Goal: Information Seeking & Learning: Check status

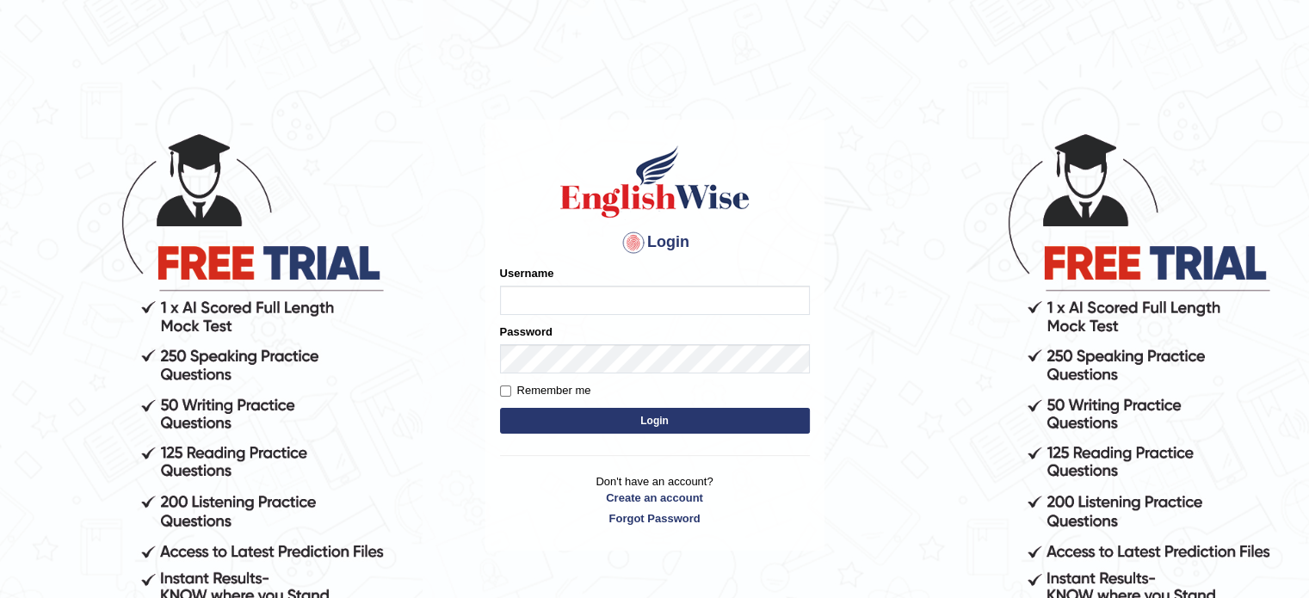
type input "GeeKaur"
click at [502, 388] on input "Remember me" at bounding box center [505, 391] width 11 height 11
checkbox input "true"
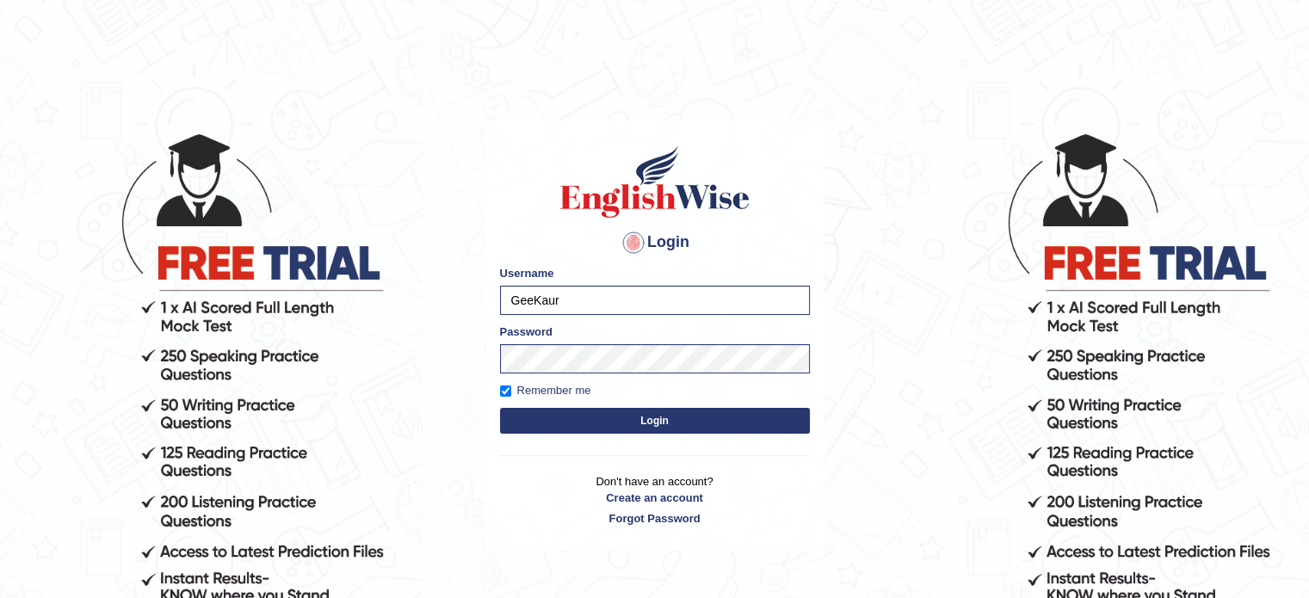
click at [612, 426] on button "Login" at bounding box center [655, 421] width 310 height 26
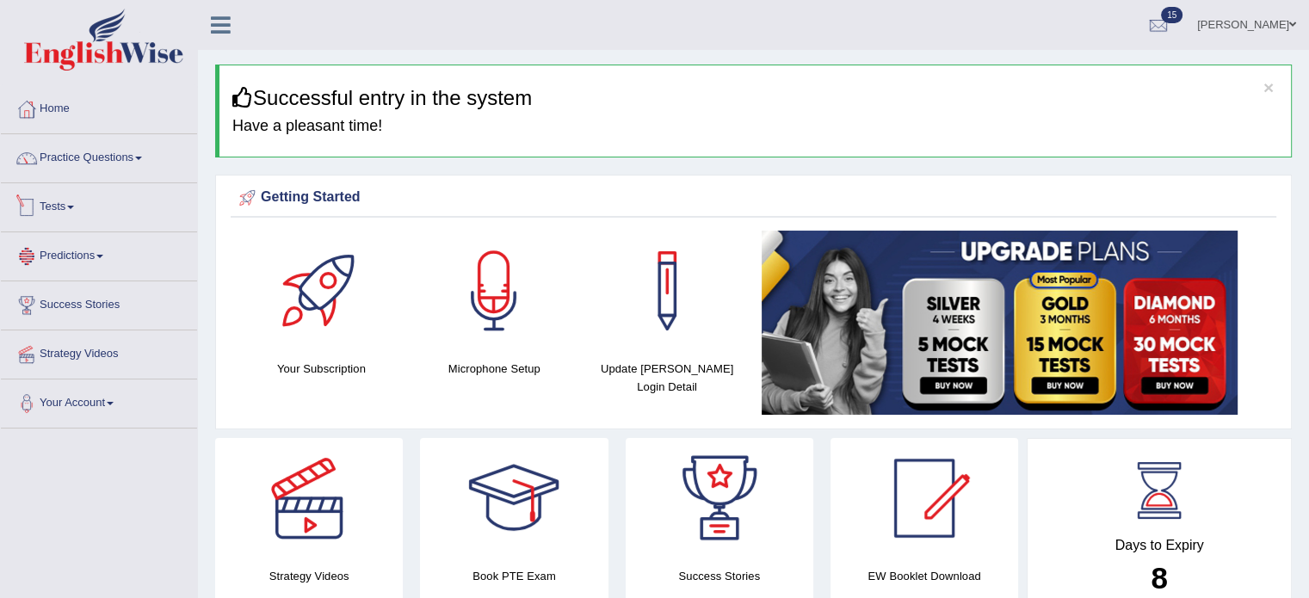
click at [71, 233] on link "Predictions" at bounding box center [99, 253] width 196 height 43
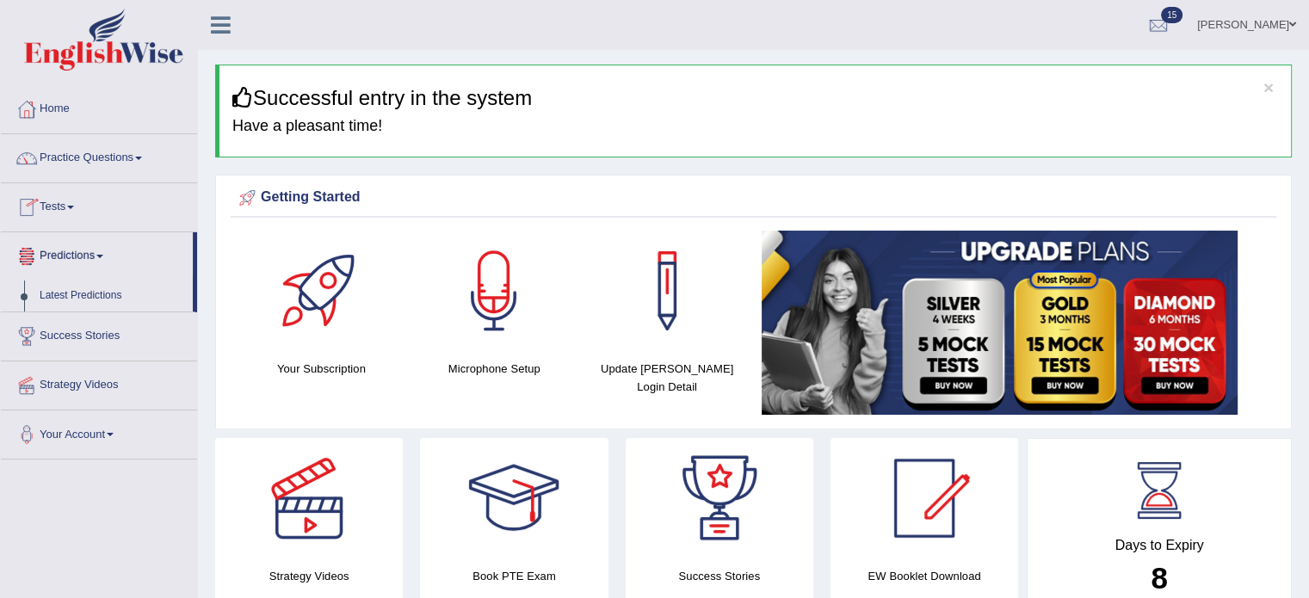
click at [75, 212] on link "Tests" at bounding box center [99, 204] width 196 height 43
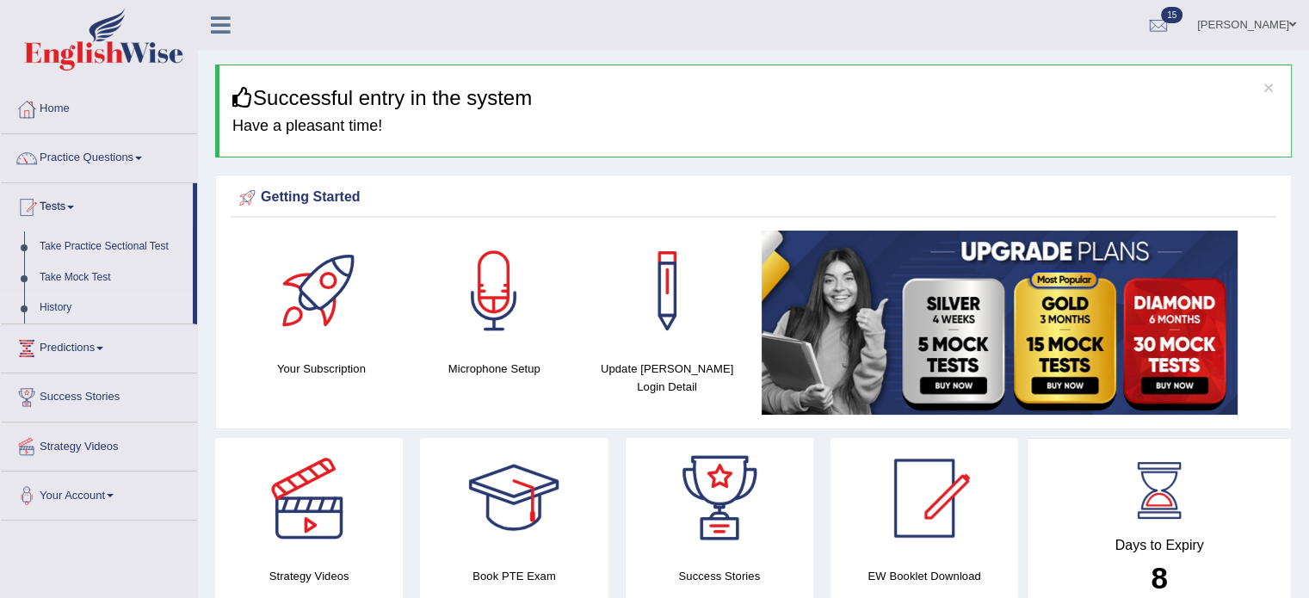
click at [43, 305] on link "History" at bounding box center [112, 308] width 161 height 31
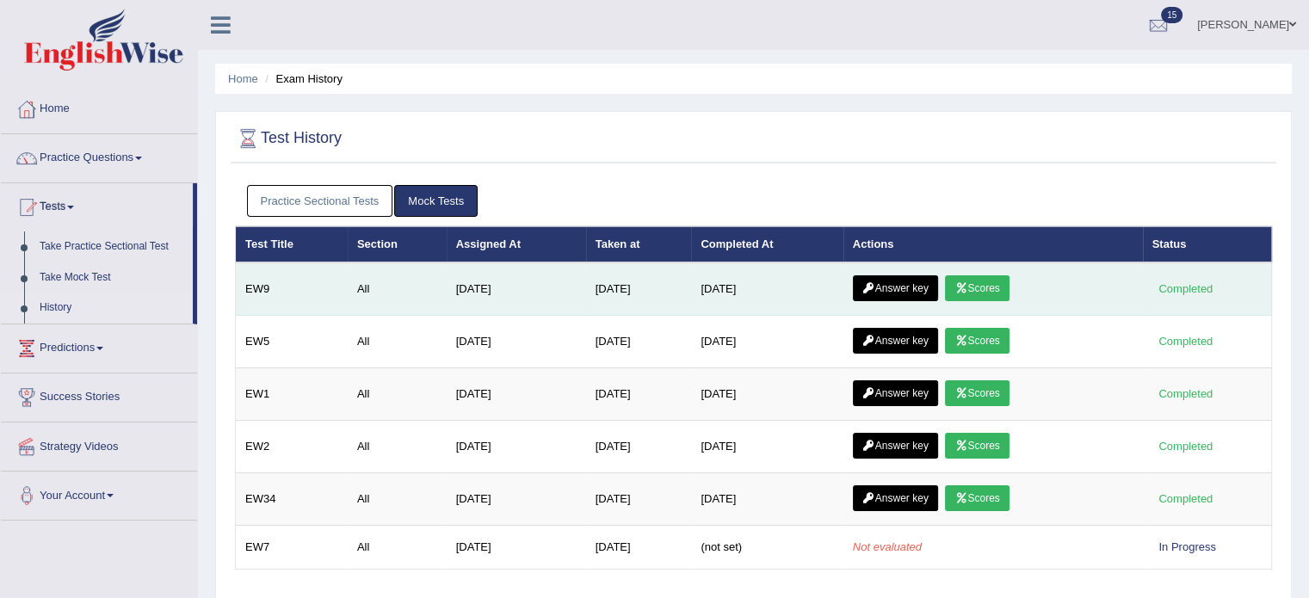
click at [882, 281] on link "Answer key" at bounding box center [895, 288] width 85 height 26
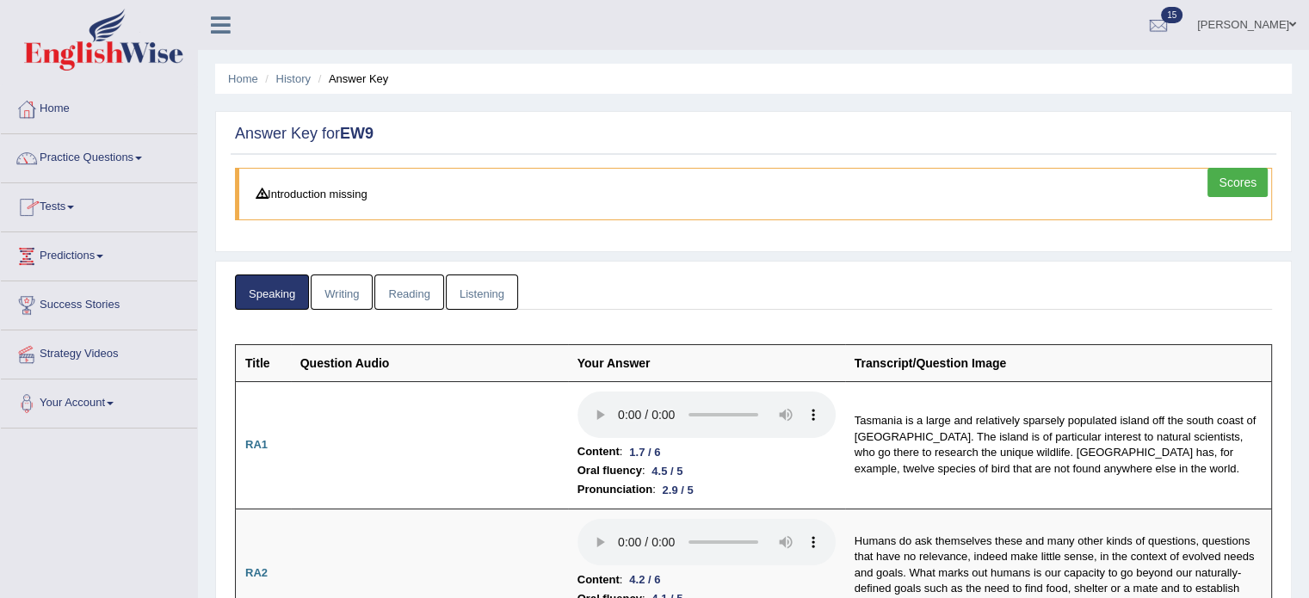
click at [398, 295] on link "Reading" at bounding box center [408, 292] width 69 height 35
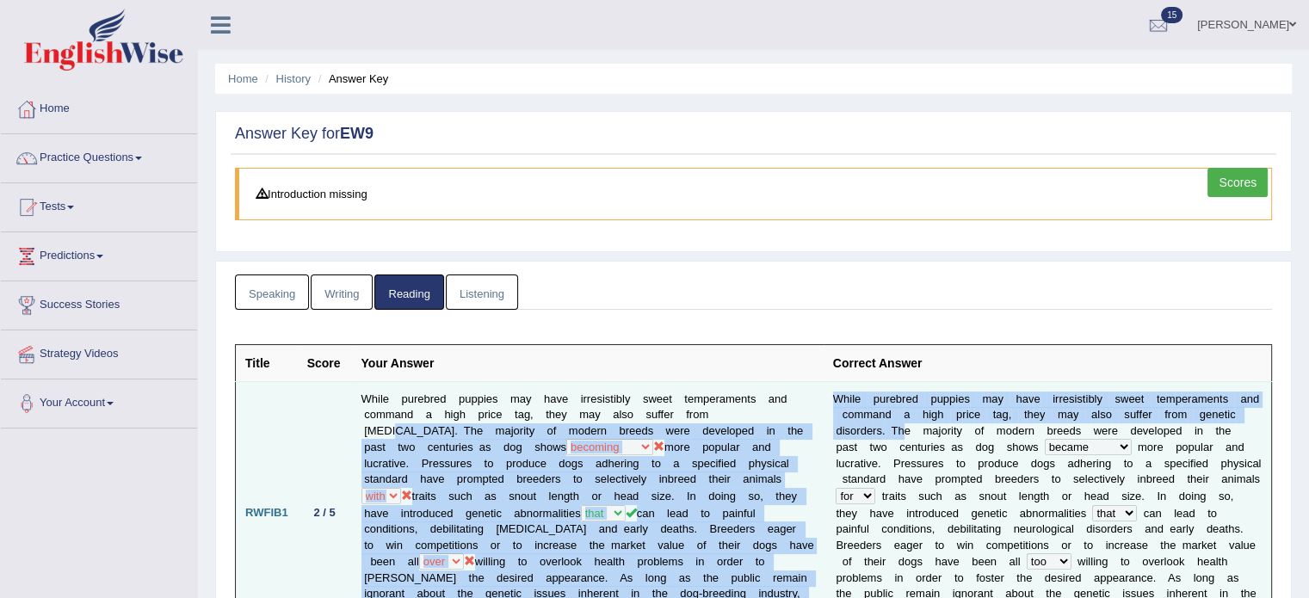
drag, startPoint x: 748, startPoint y: 408, endPoint x: 884, endPoint y: 416, distance: 136.2
click at [884, 416] on tr "RWFIB1 2 / 5 While purebred puppies may have irresistibly sweet temperaments an…" at bounding box center [754, 512] width 1037 height 263
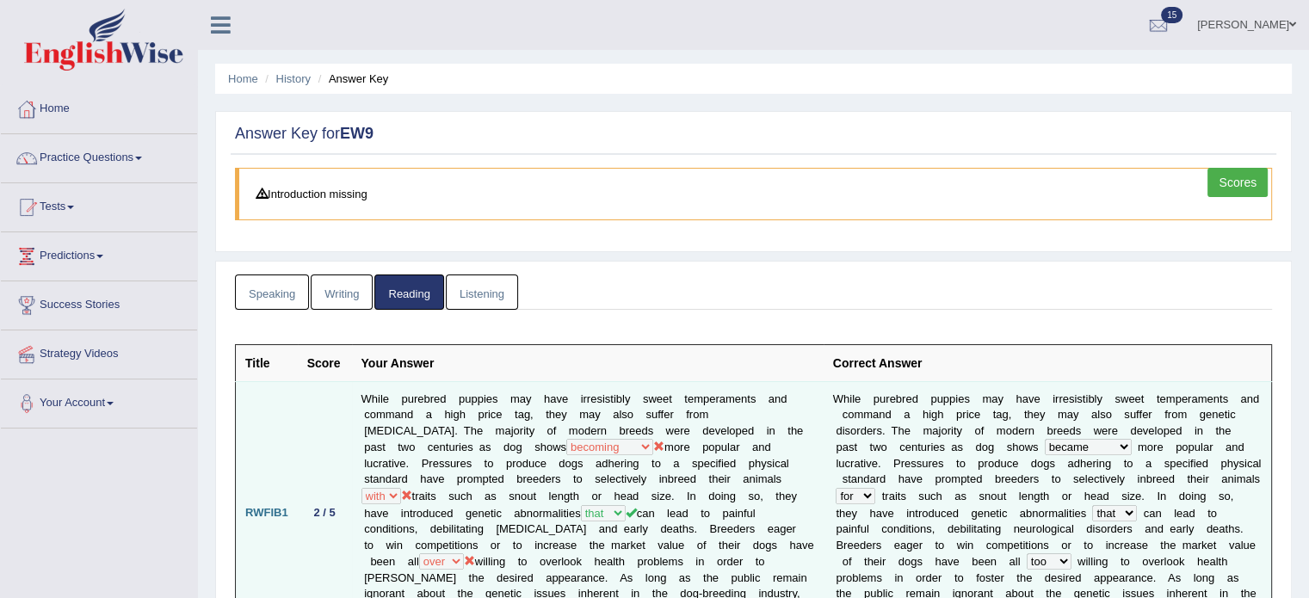
click at [1224, 490] on b "o" at bounding box center [1227, 496] width 6 height 13
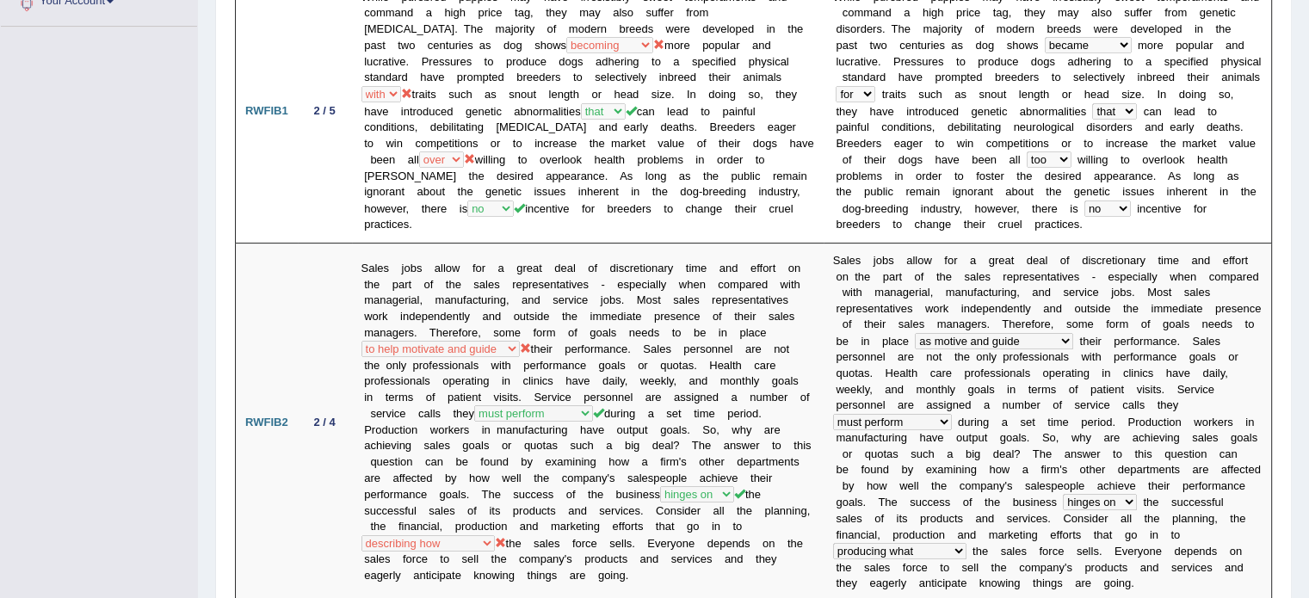
scroll to position [413, 0]
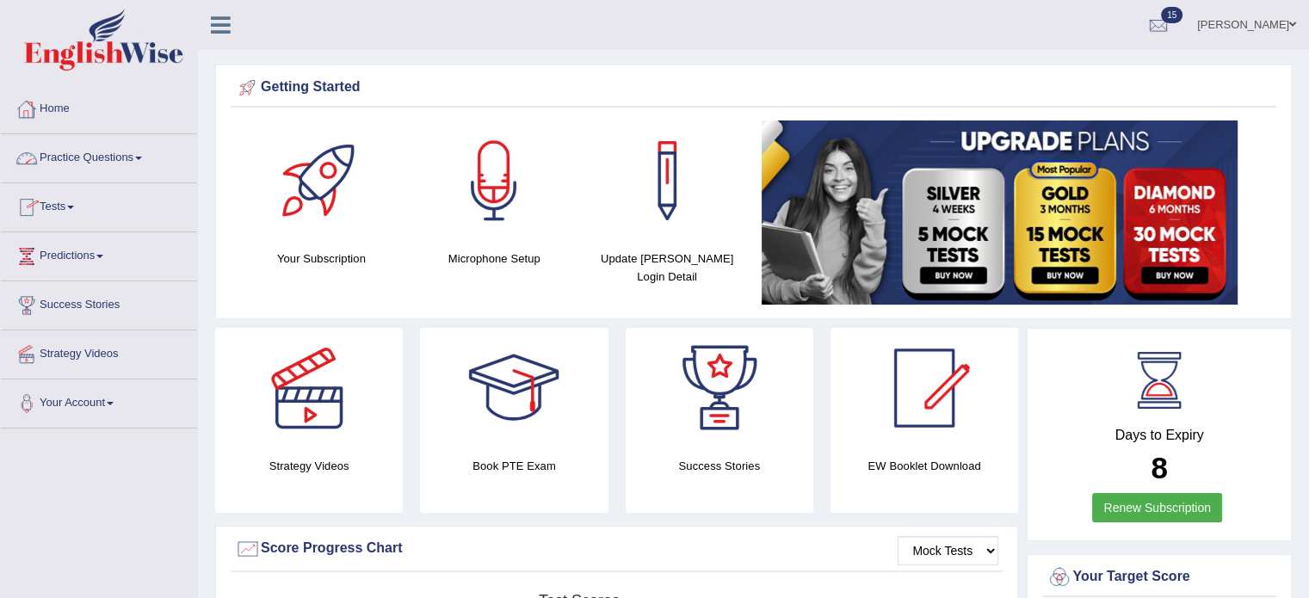
click at [71, 207] on link "Tests" at bounding box center [99, 204] width 196 height 43
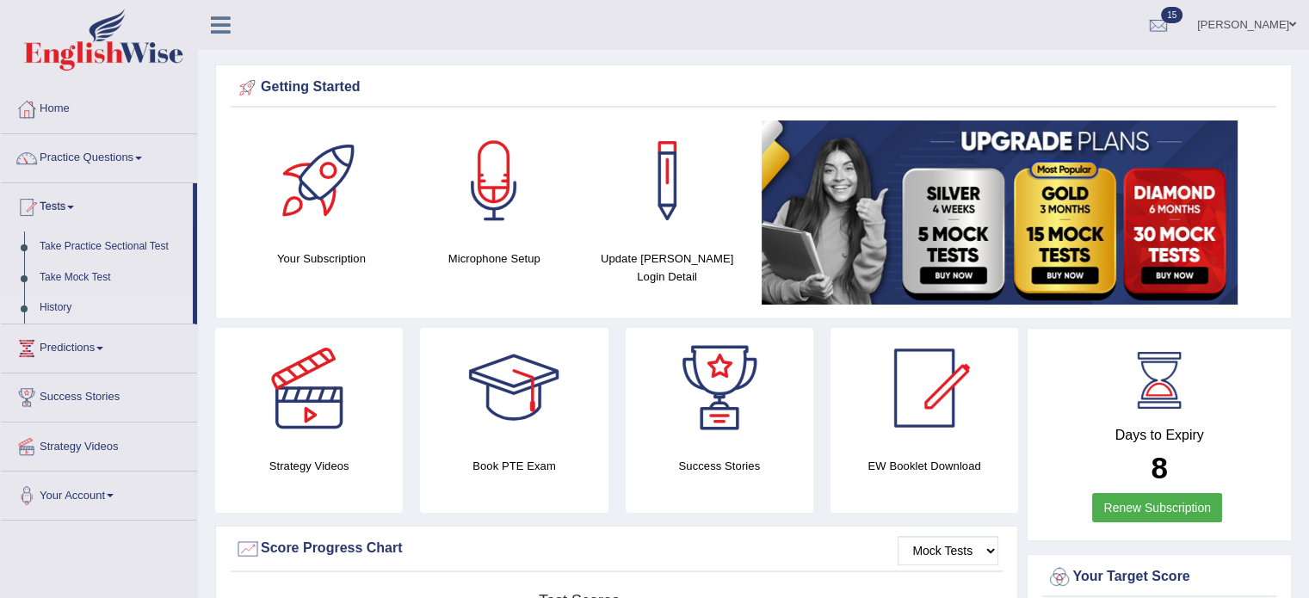
click at [57, 312] on link "History" at bounding box center [112, 308] width 161 height 31
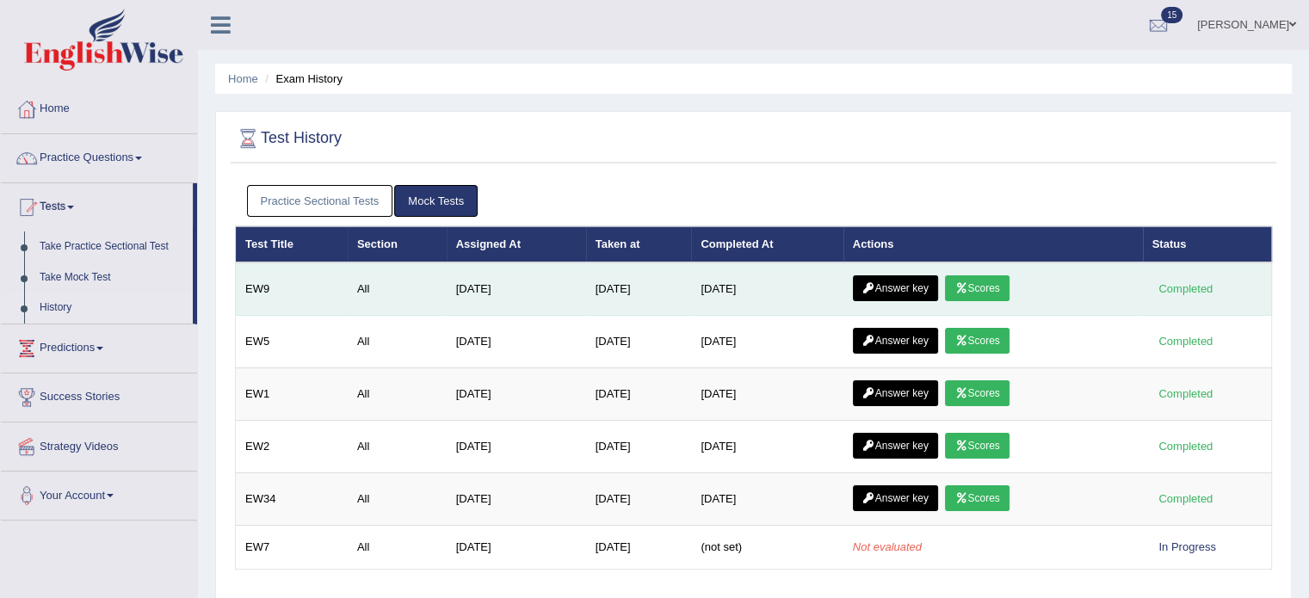
click at [882, 293] on link "Answer key" at bounding box center [895, 288] width 85 height 26
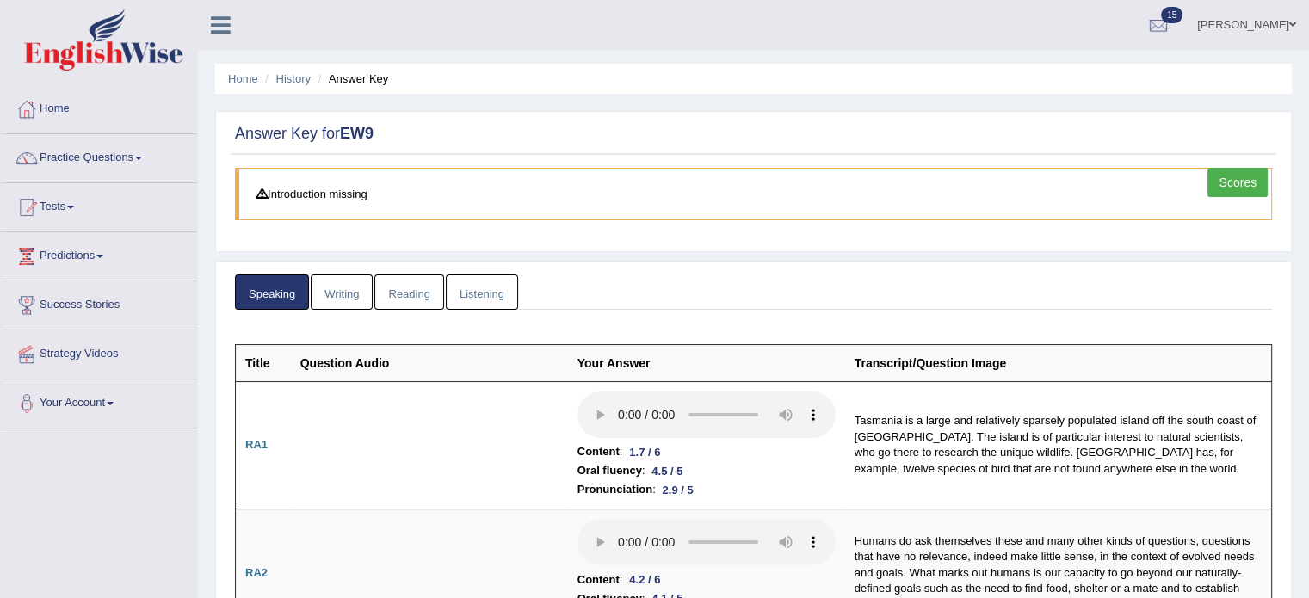
click at [413, 285] on link "Reading" at bounding box center [408, 292] width 69 height 35
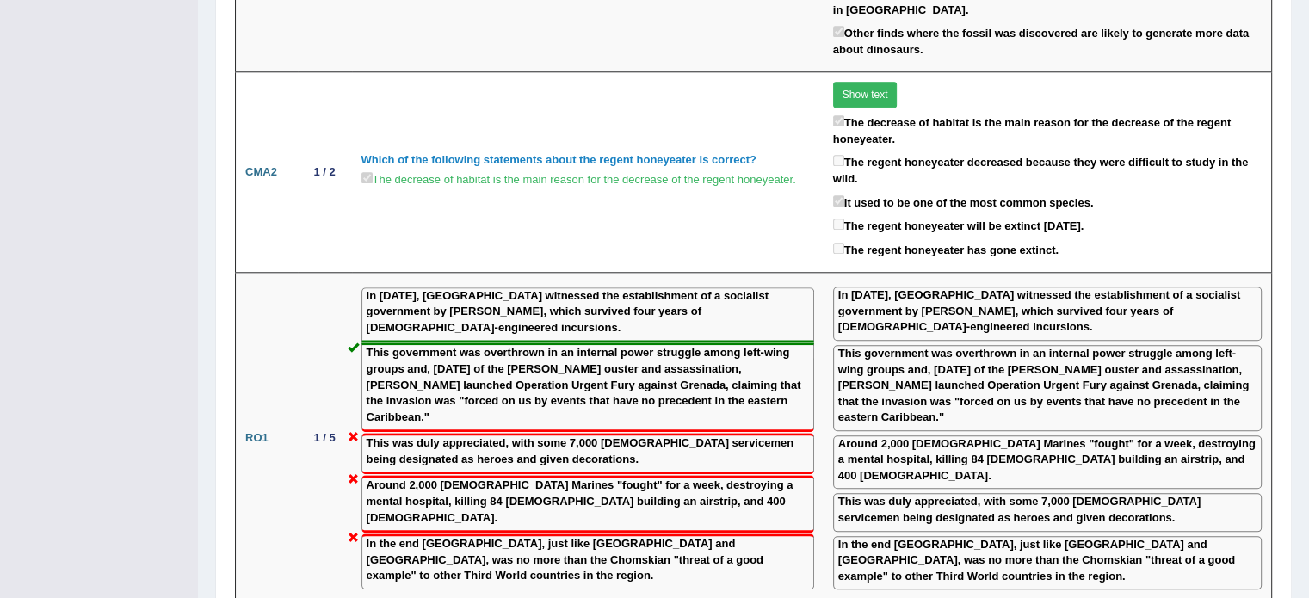
scroll to position [1754, 0]
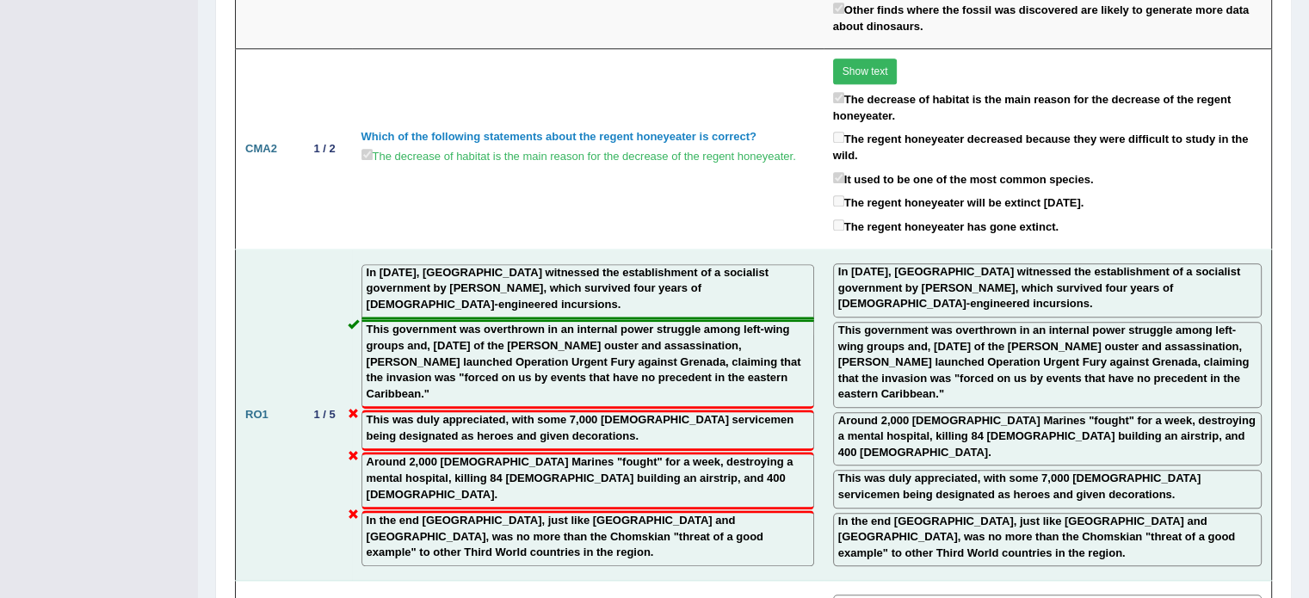
click at [922, 471] on label "This was duly appreciated, with some 7,000 [DEMOGRAPHIC_DATA] servicemen being …" at bounding box center [1047, 487] width 418 height 32
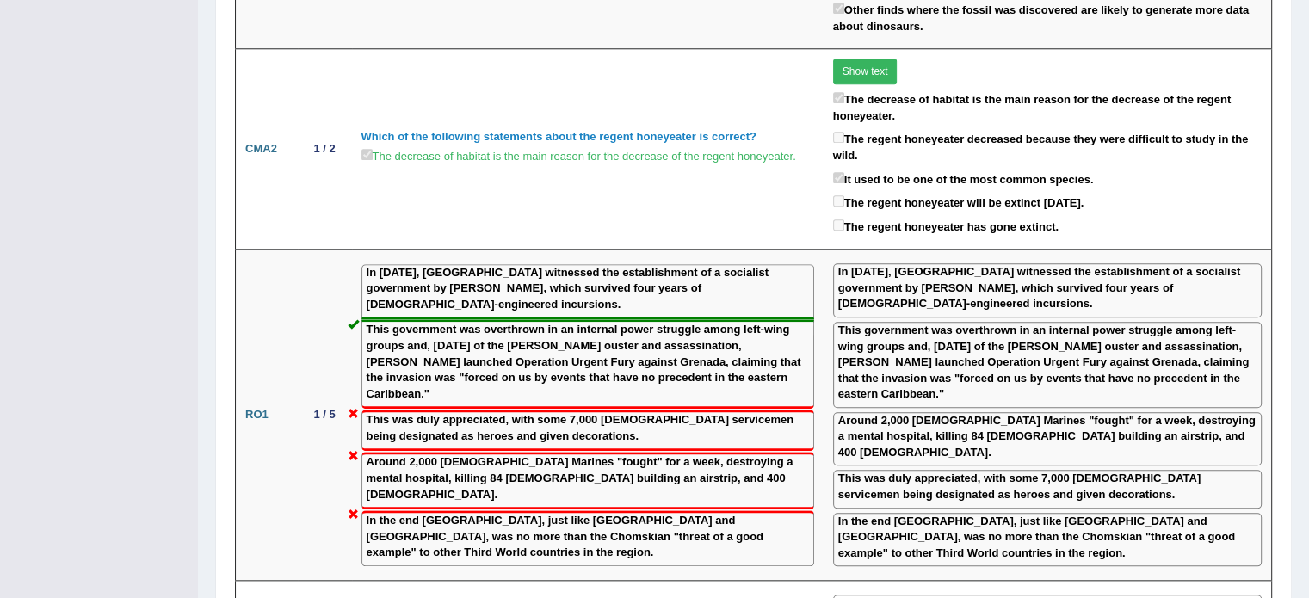
click at [1307, 590] on div "Home History Answer Key Answer Key for EW9 Scores Introduction missing Speaking…" at bounding box center [753, 85] width 1111 height 3679
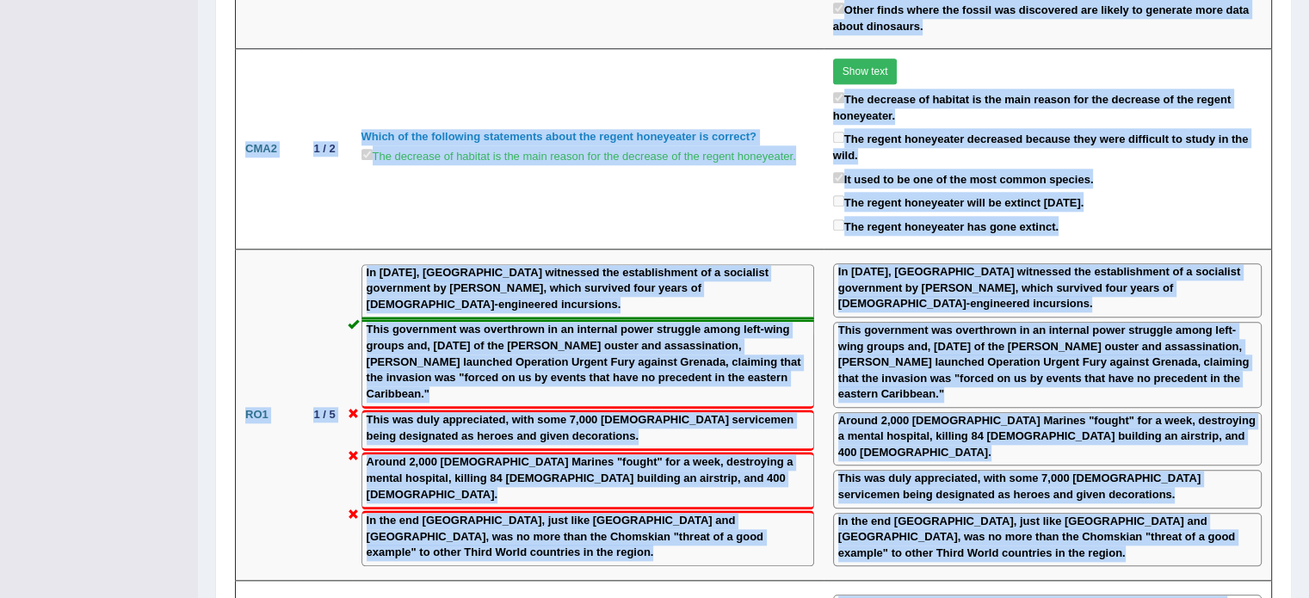
click at [1307, 590] on div "Home History Answer Key Answer Key for EW9 Scores Introduction missing Speaking…" at bounding box center [753, 85] width 1111 height 3679
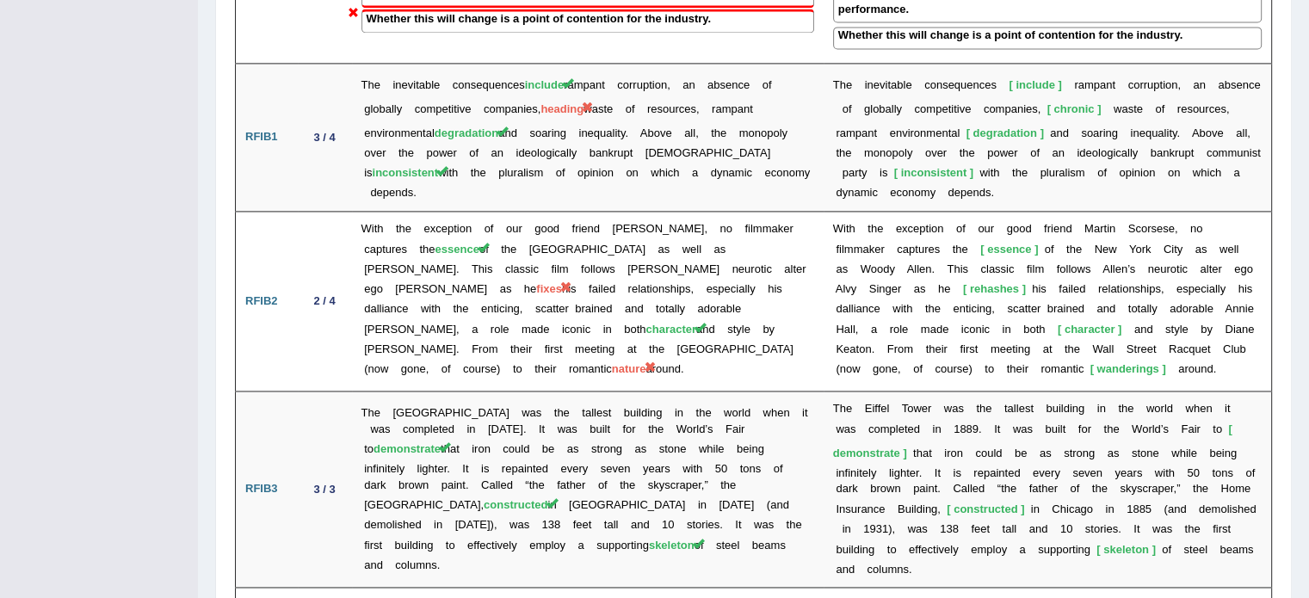
scroll to position [2511, 0]
